Goal: Complete application form

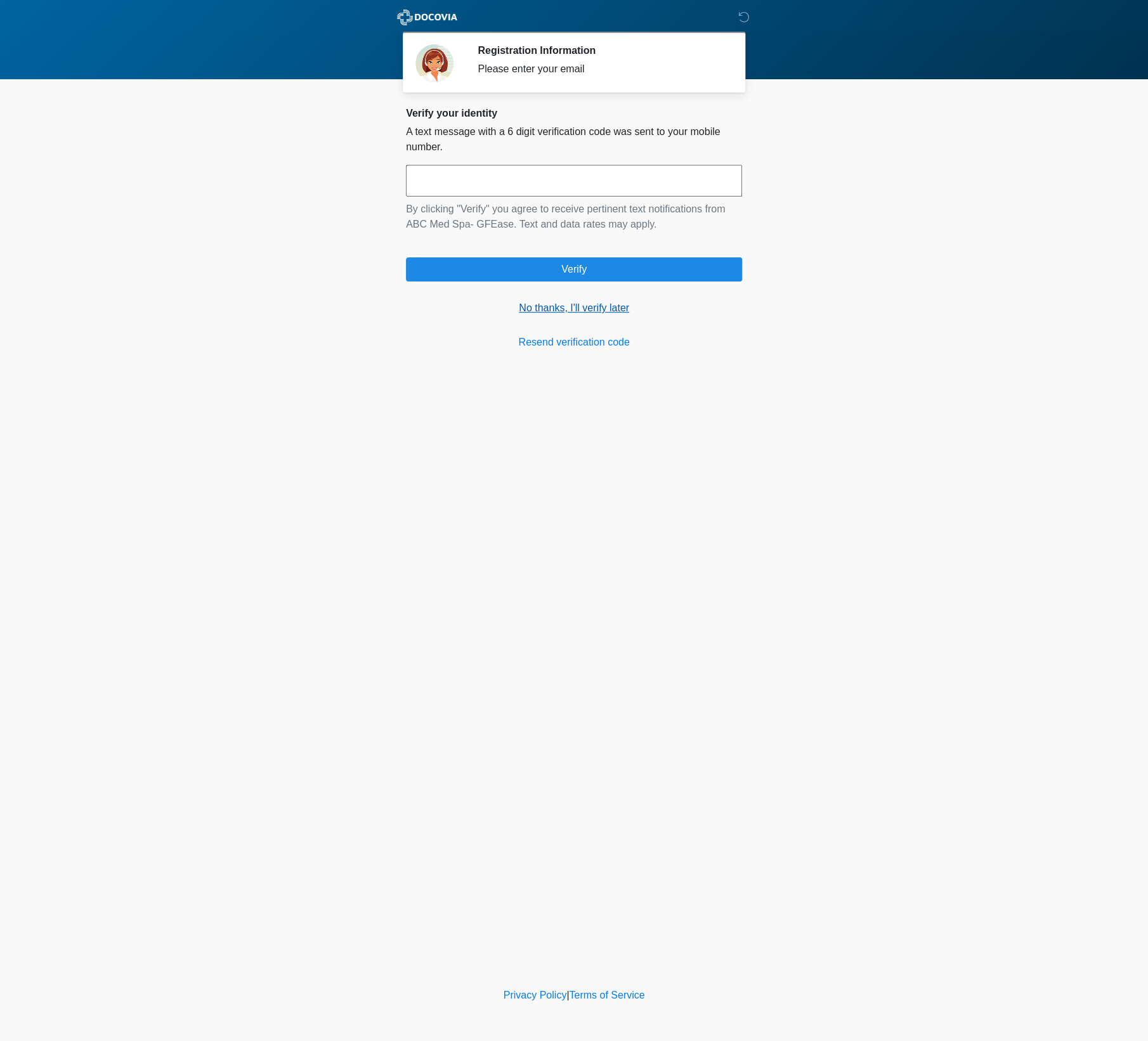
click at [573, 313] on link "No thanks, I'll verify later" at bounding box center [574, 308] width 336 height 15
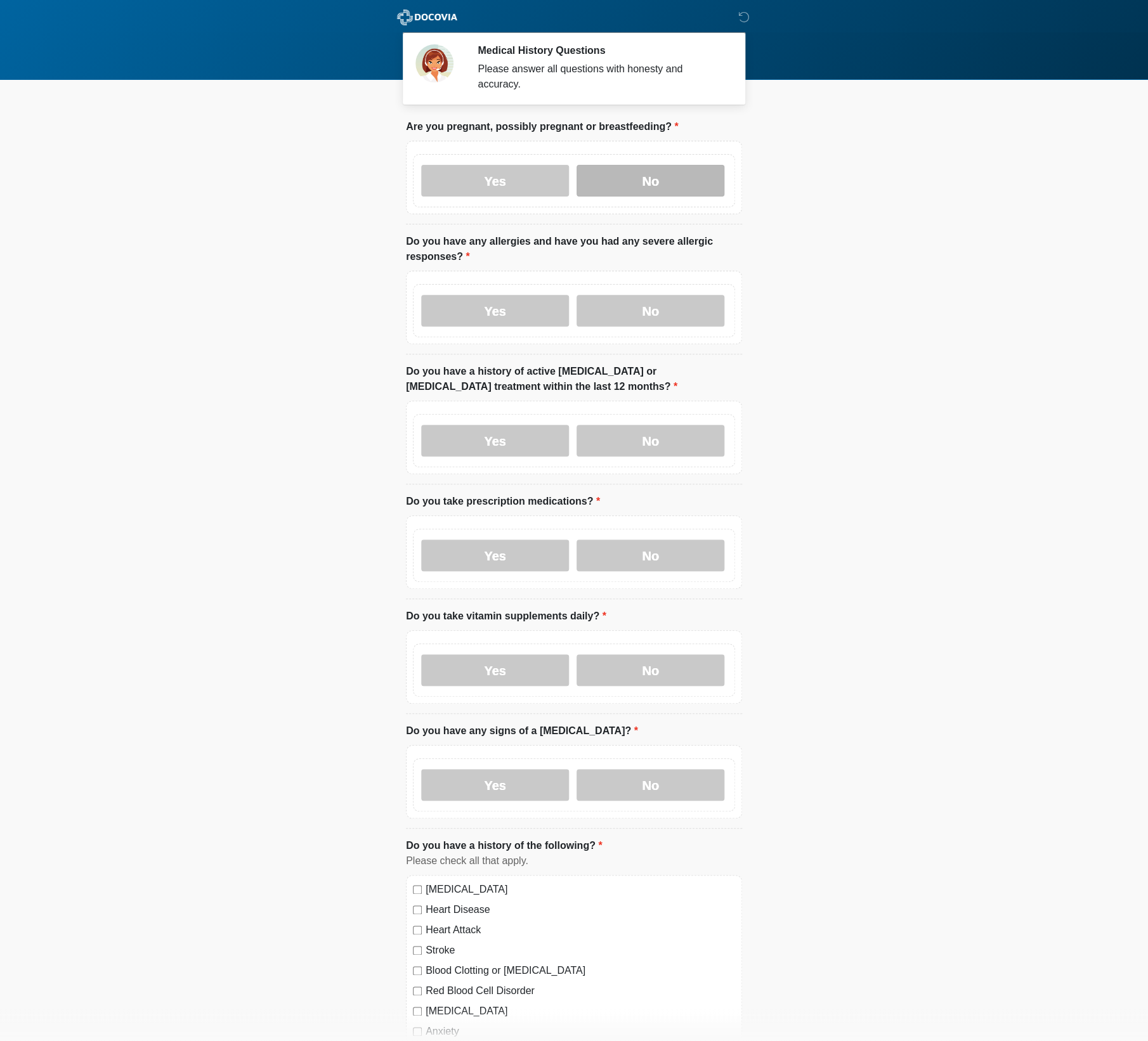
click at [681, 188] on label "No" at bounding box center [650, 181] width 148 height 32
click at [680, 295] on label "No" at bounding box center [650, 311] width 148 height 32
click at [671, 440] on label "No" at bounding box center [650, 441] width 148 height 32
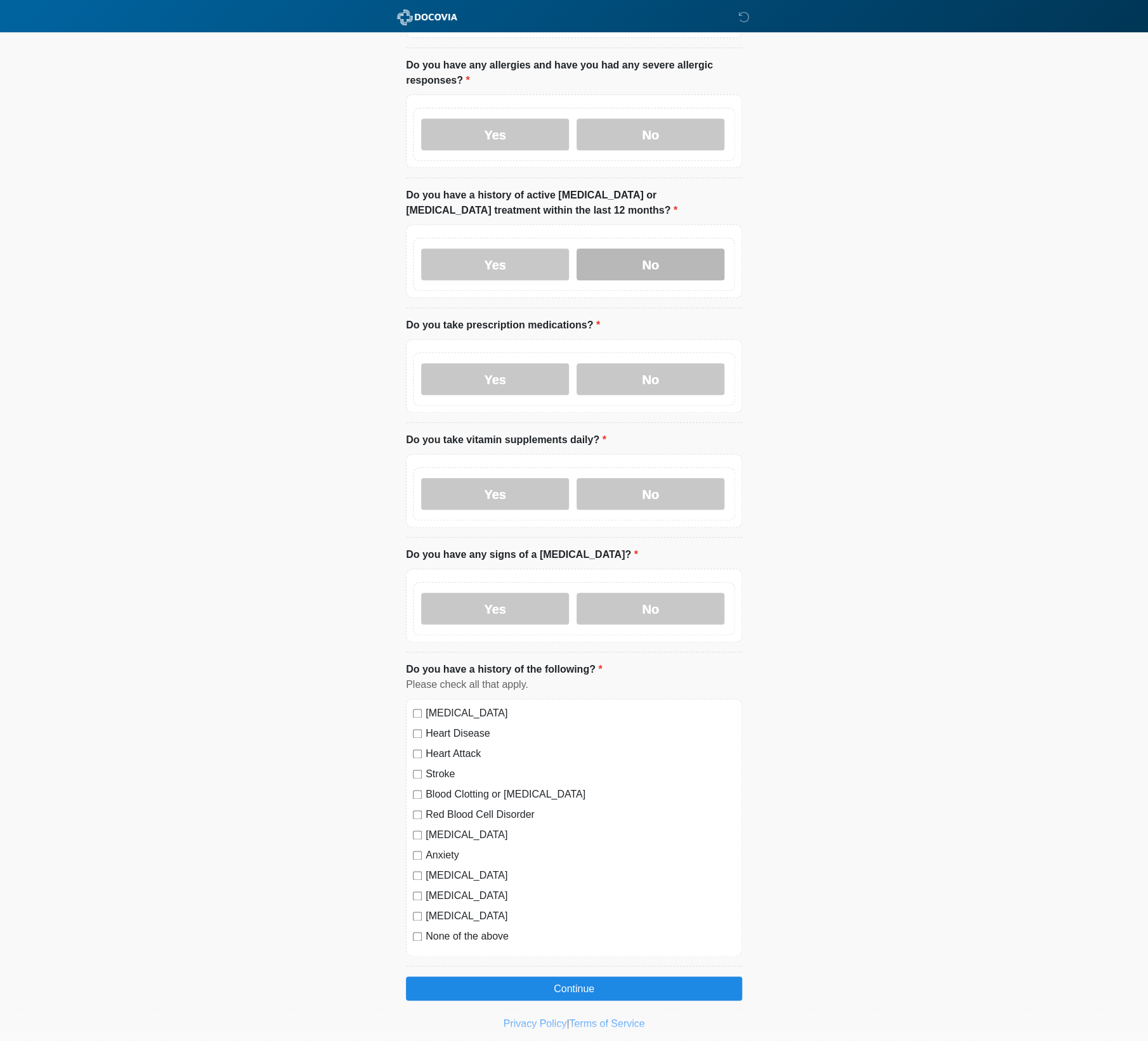
scroll to position [176, 0]
click at [678, 374] on label "No" at bounding box center [650, 380] width 148 height 32
click at [678, 493] on label "No" at bounding box center [650, 494] width 148 height 32
click at [680, 603] on label "No" at bounding box center [650, 610] width 148 height 32
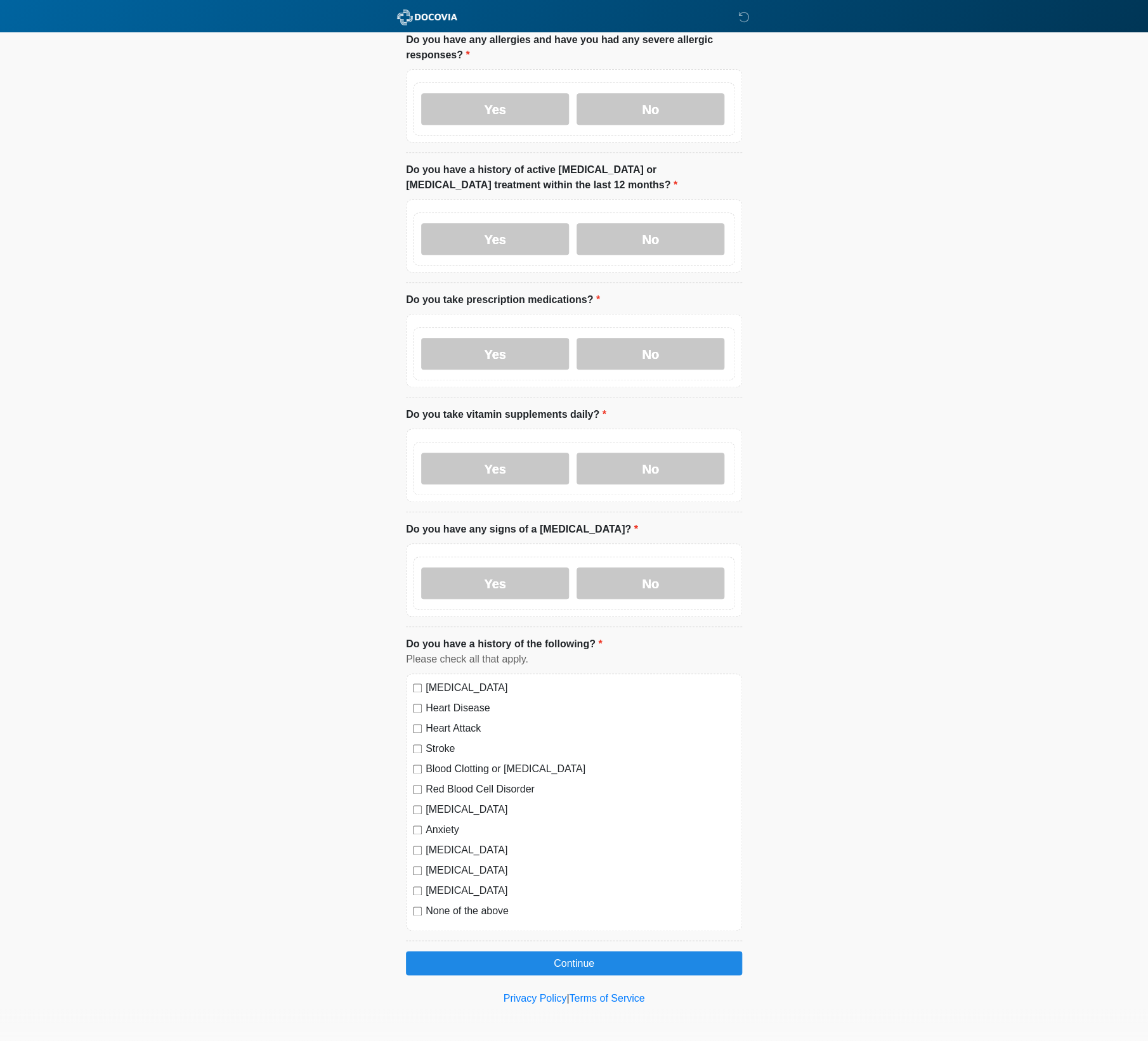
click at [497, 915] on label "None of the above" at bounding box center [580, 911] width 309 height 15
click at [549, 961] on button "Continue" at bounding box center [574, 963] width 336 height 24
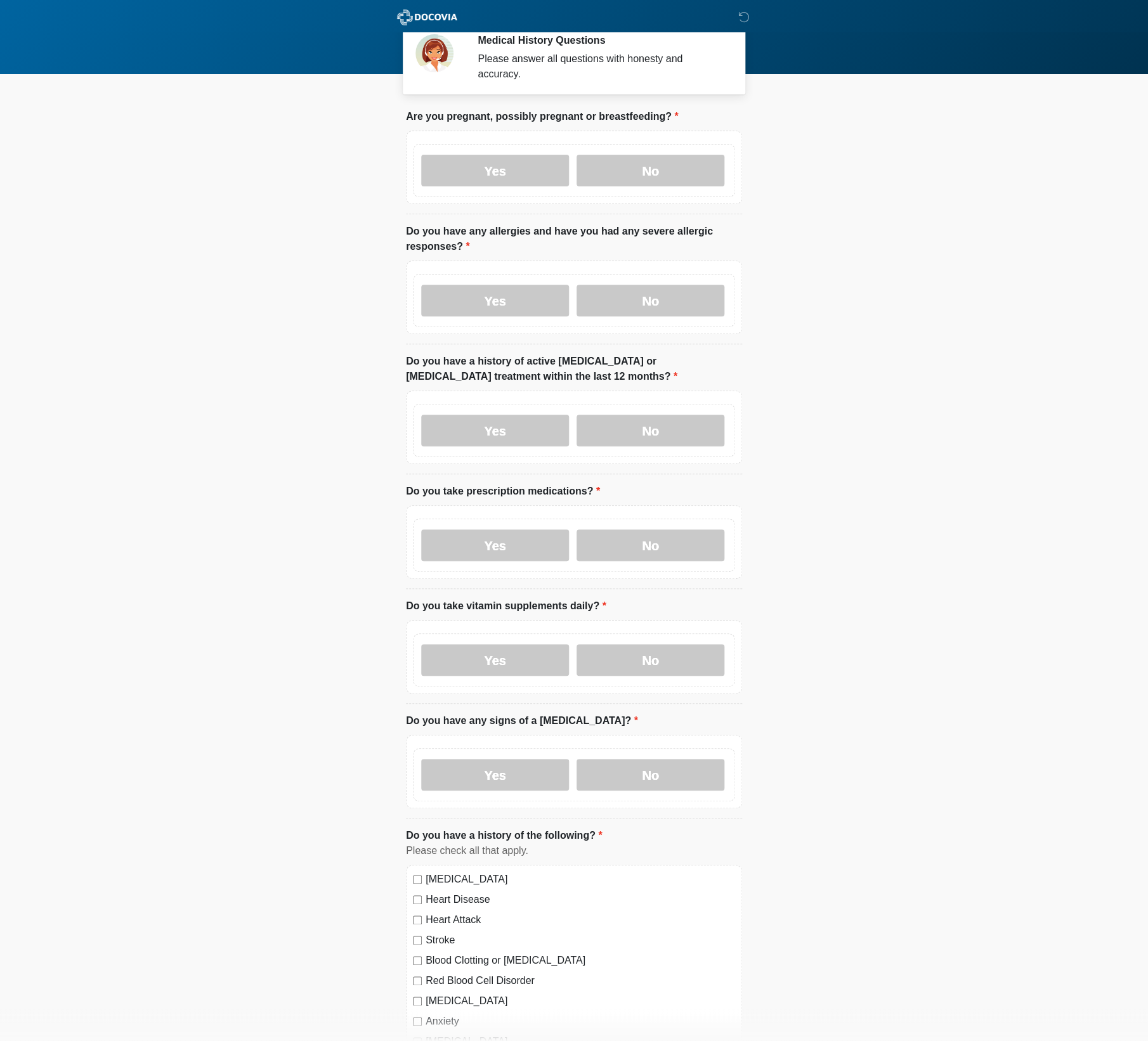
scroll to position [0, 0]
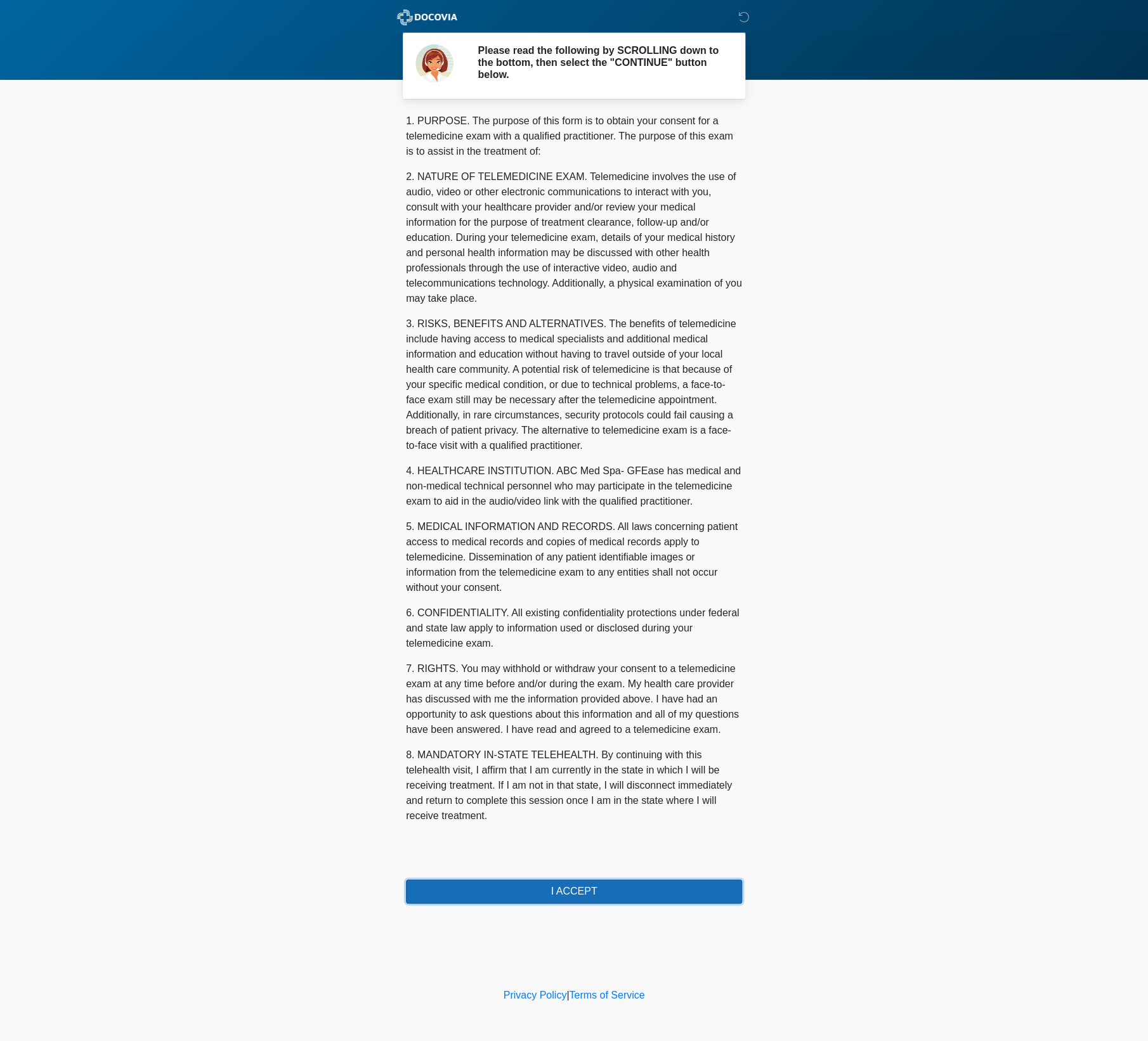
click at [549, 900] on button "I ACCEPT" at bounding box center [574, 891] width 336 height 24
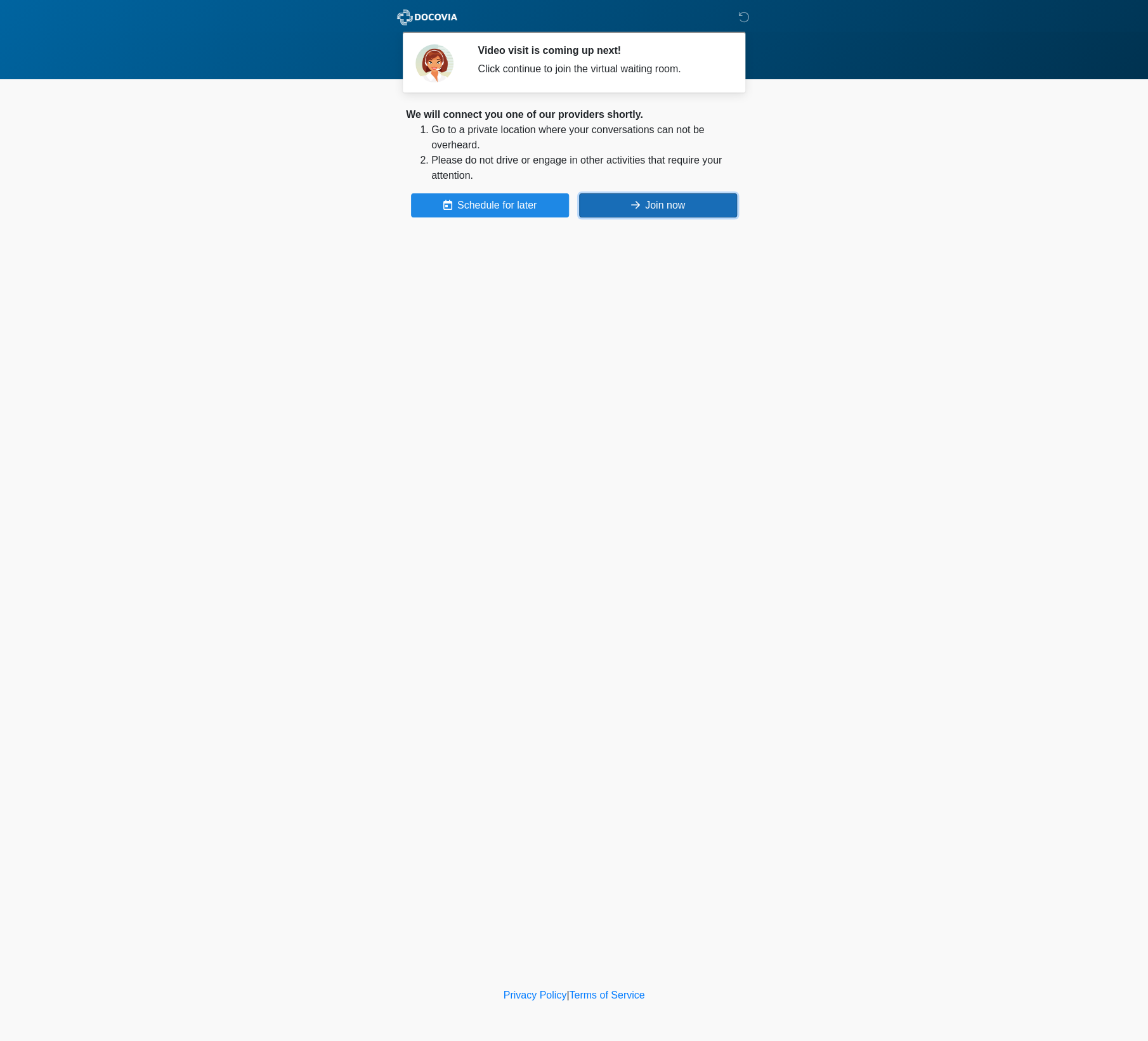
click at [658, 211] on button "Join now" at bounding box center [658, 206] width 158 height 24
